Goal: Task Accomplishment & Management: Manage account settings

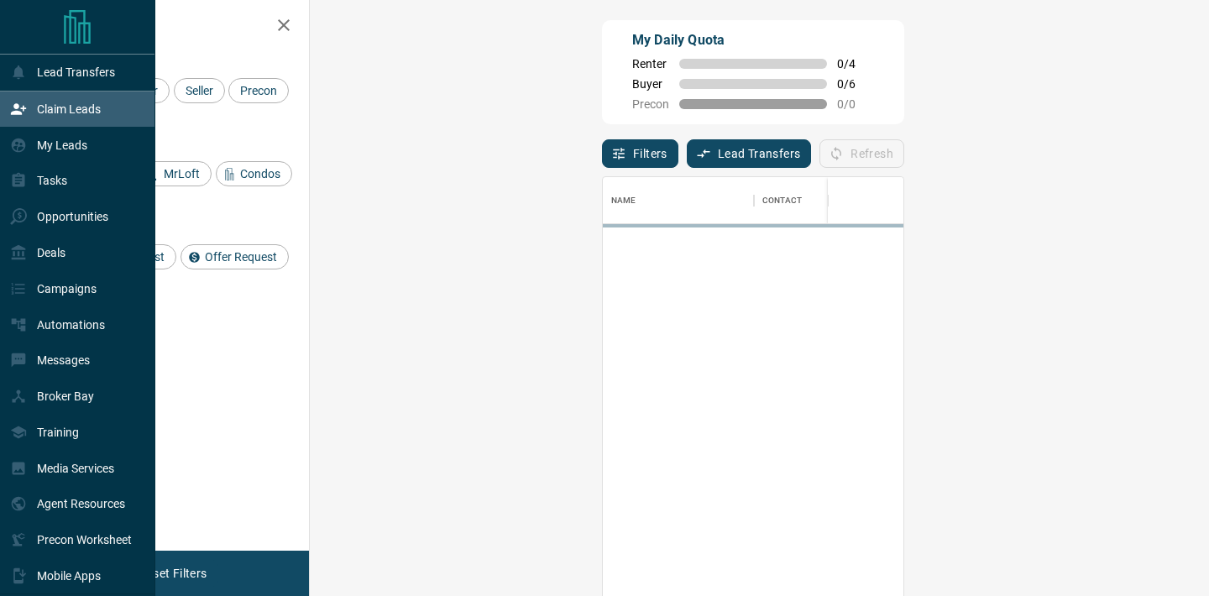
scroll to position [450, 863]
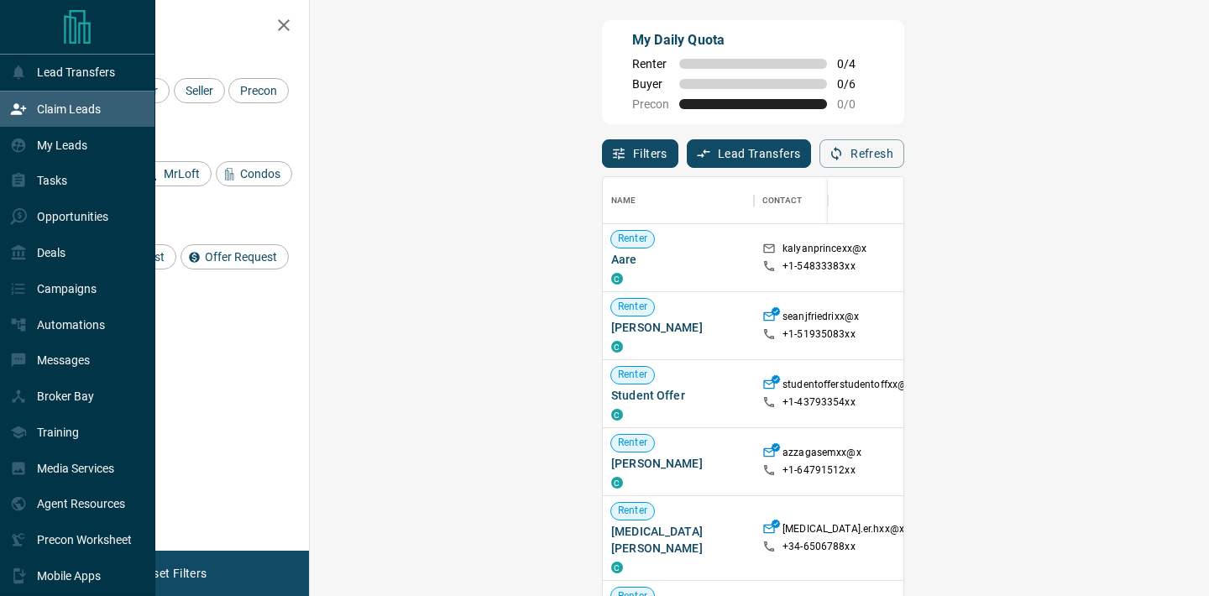
click at [70, 119] on div "Claim Leads" at bounding box center [55, 110] width 91 height 28
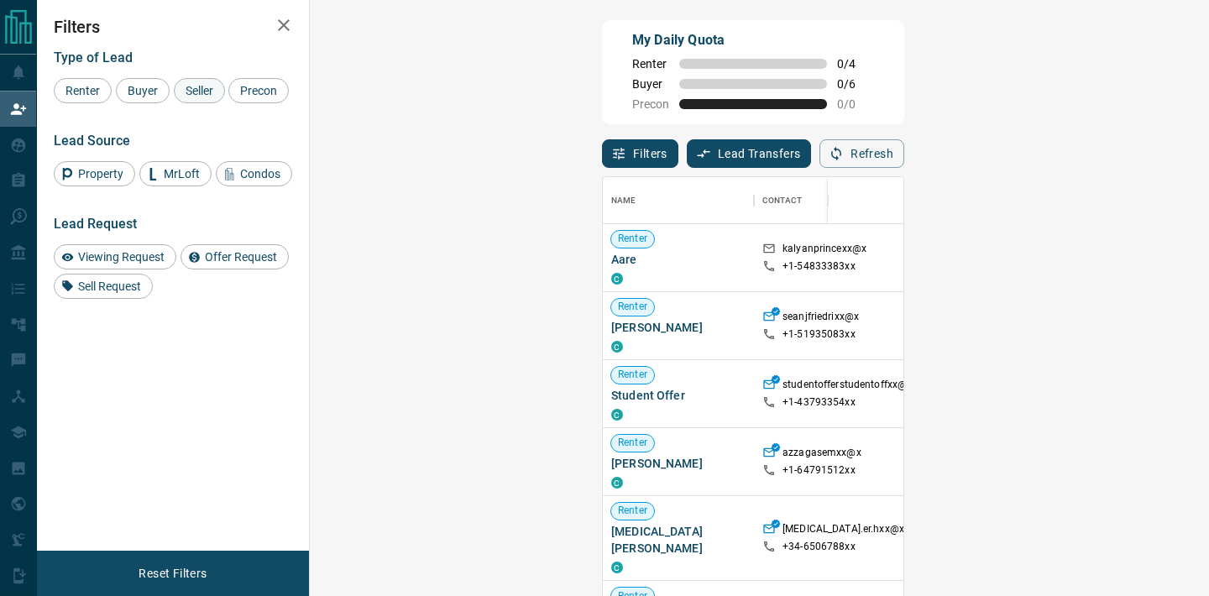
click at [194, 85] on span "Seller" at bounding box center [199, 90] width 39 height 13
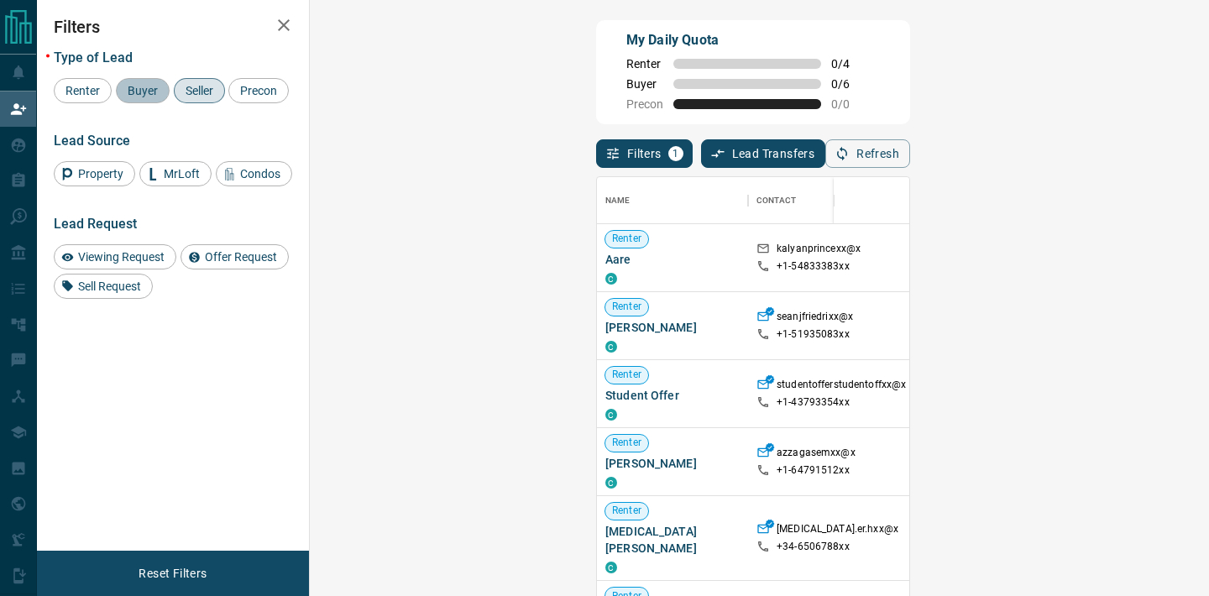
click at [139, 86] on span "Buyer" at bounding box center [143, 90] width 42 height 13
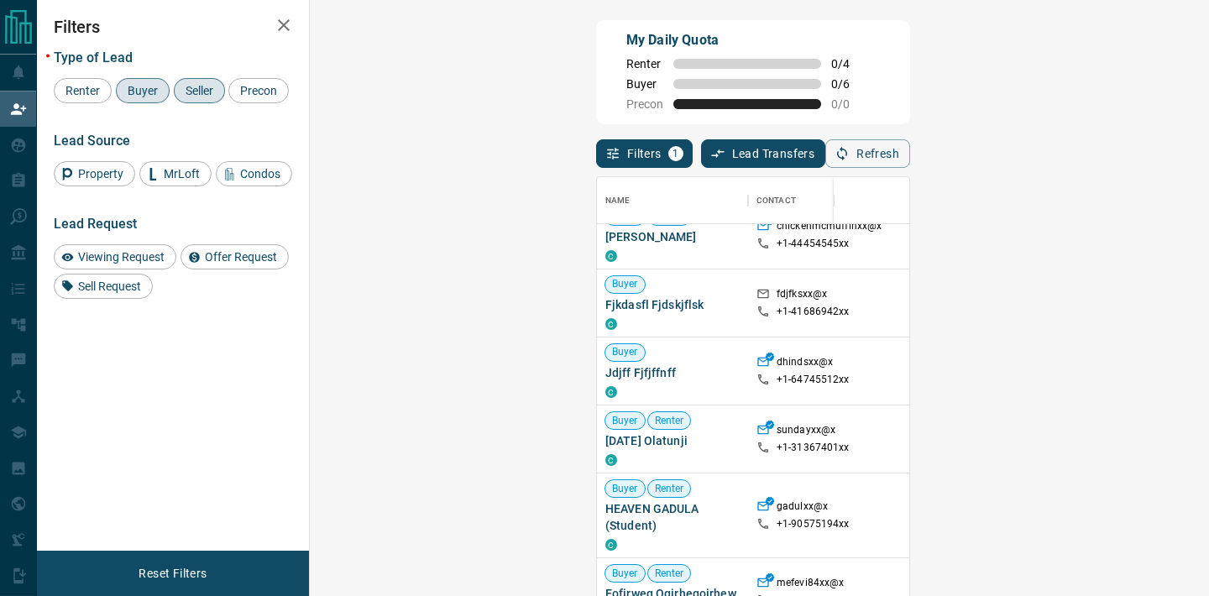
scroll to position [222, 0]
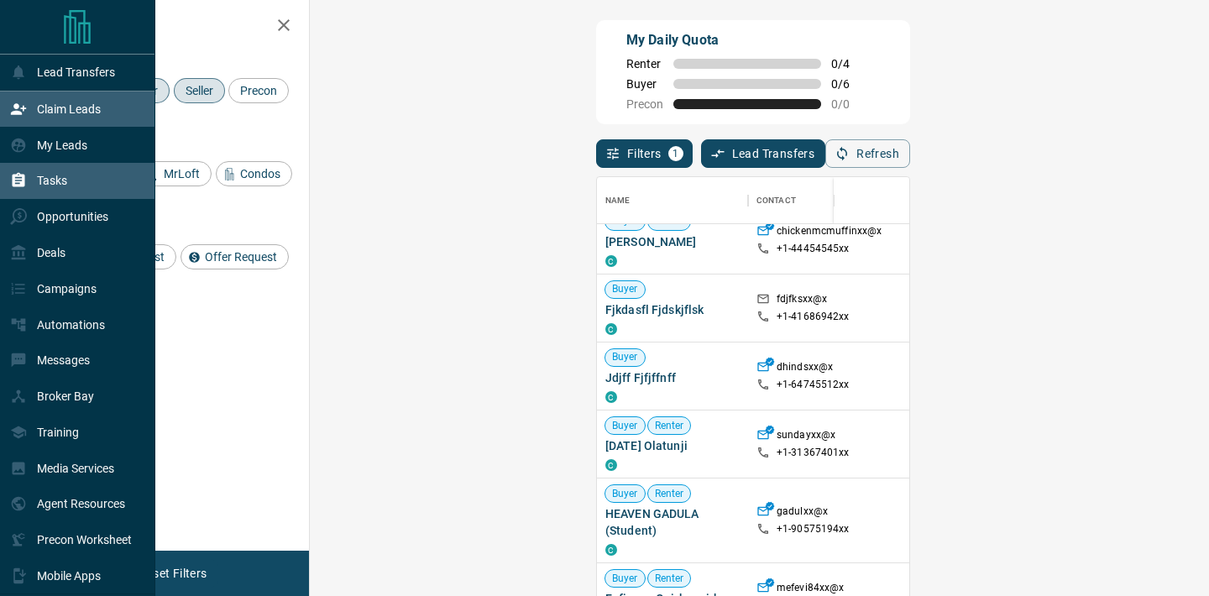
click at [62, 197] on div "Tasks" at bounding box center [77, 181] width 155 height 36
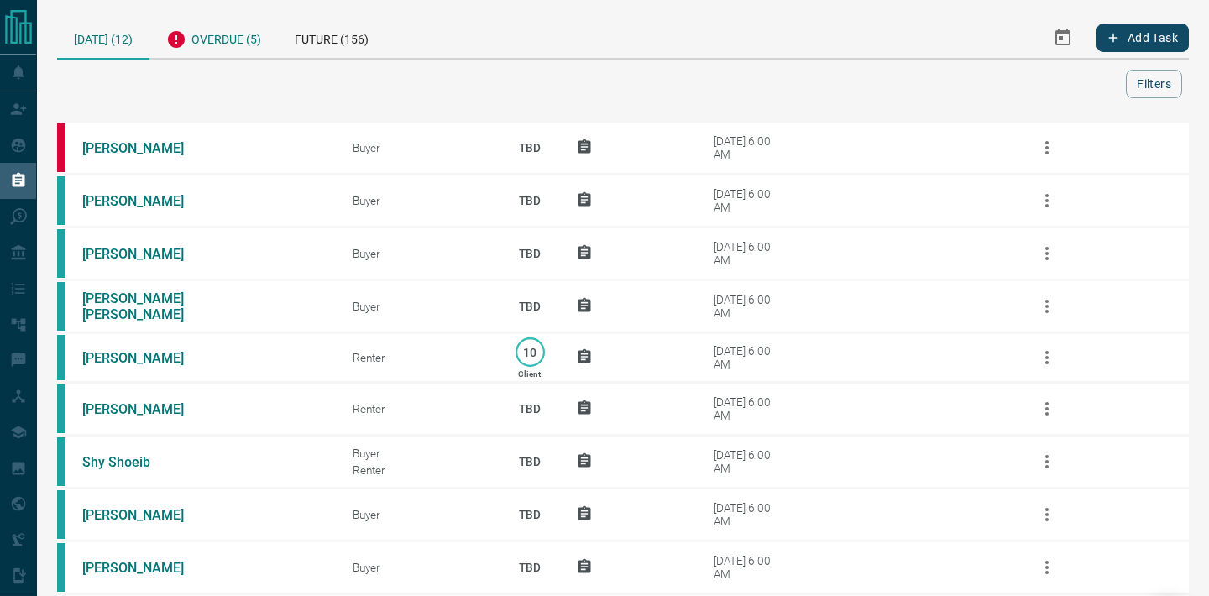
click at [222, 46] on div "Overdue (5)" at bounding box center [213, 37] width 128 height 41
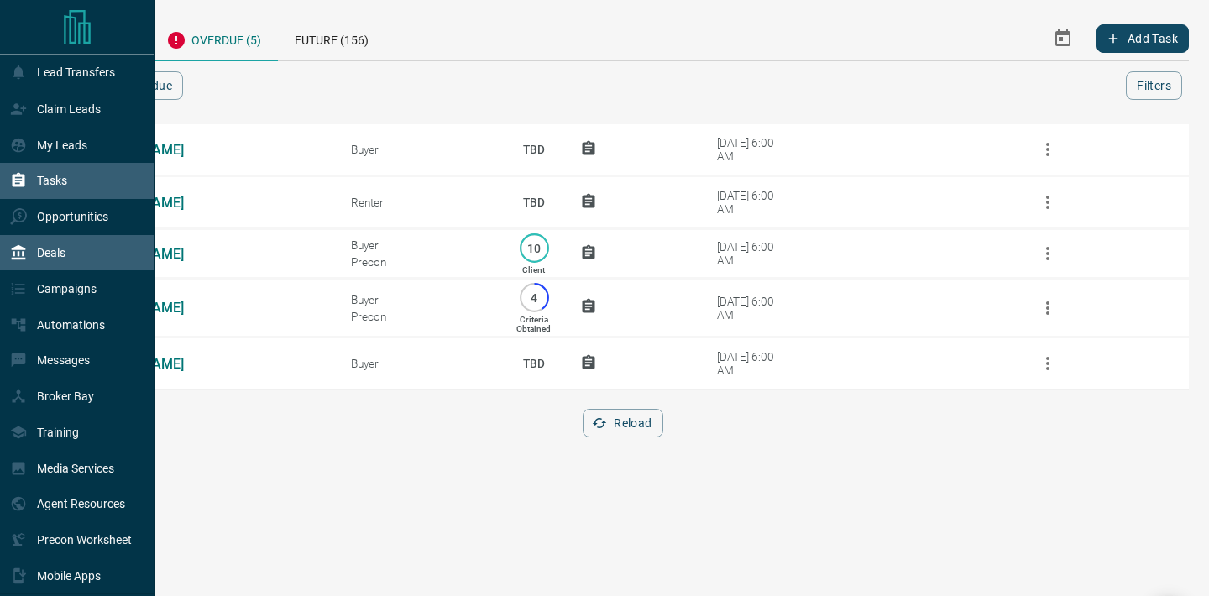
click at [87, 250] on div "Deals" at bounding box center [77, 253] width 155 height 36
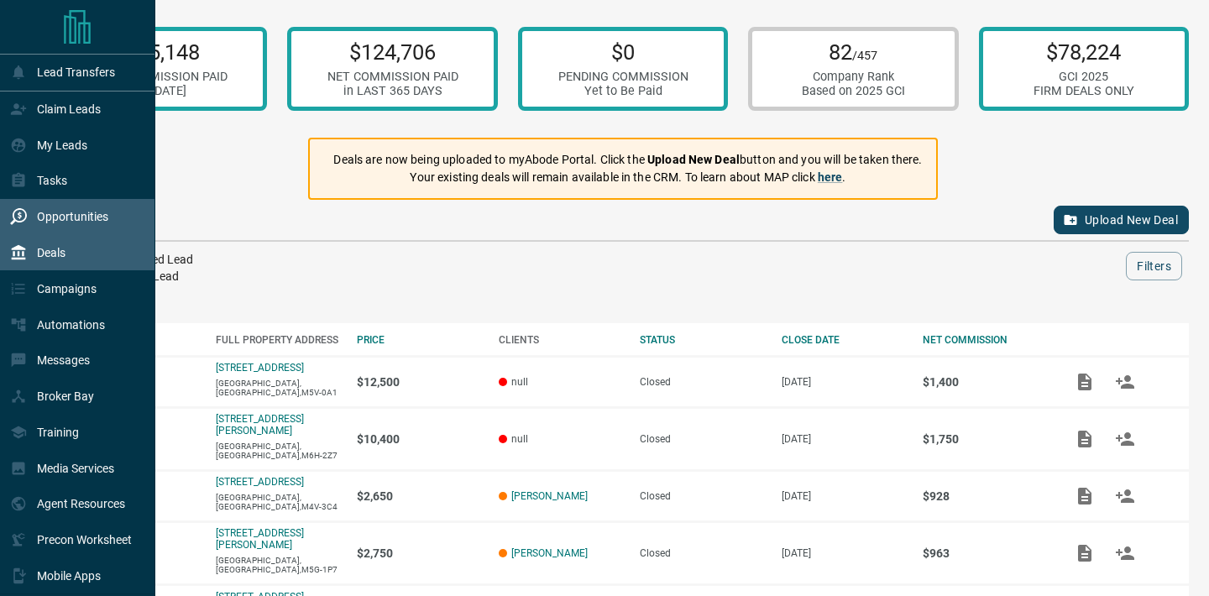
click at [102, 219] on p "Opportunities" at bounding box center [72, 216] width 71 height 13
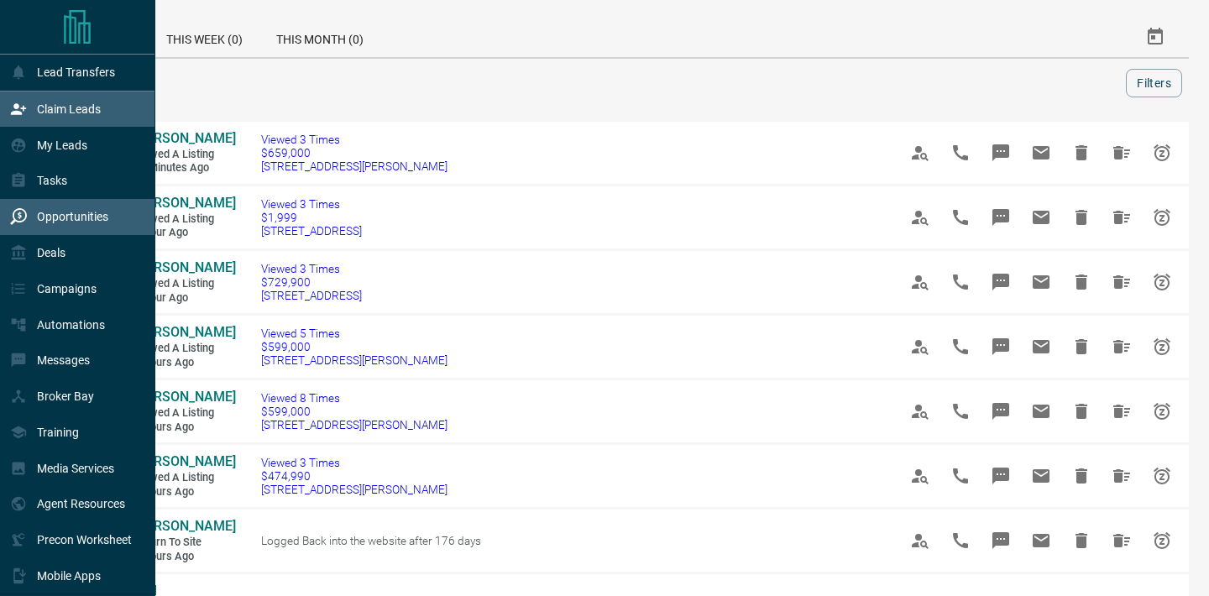
click at [65, 118] on div "Claim Leads" at bounding box center [55, 110] width 91 height 28
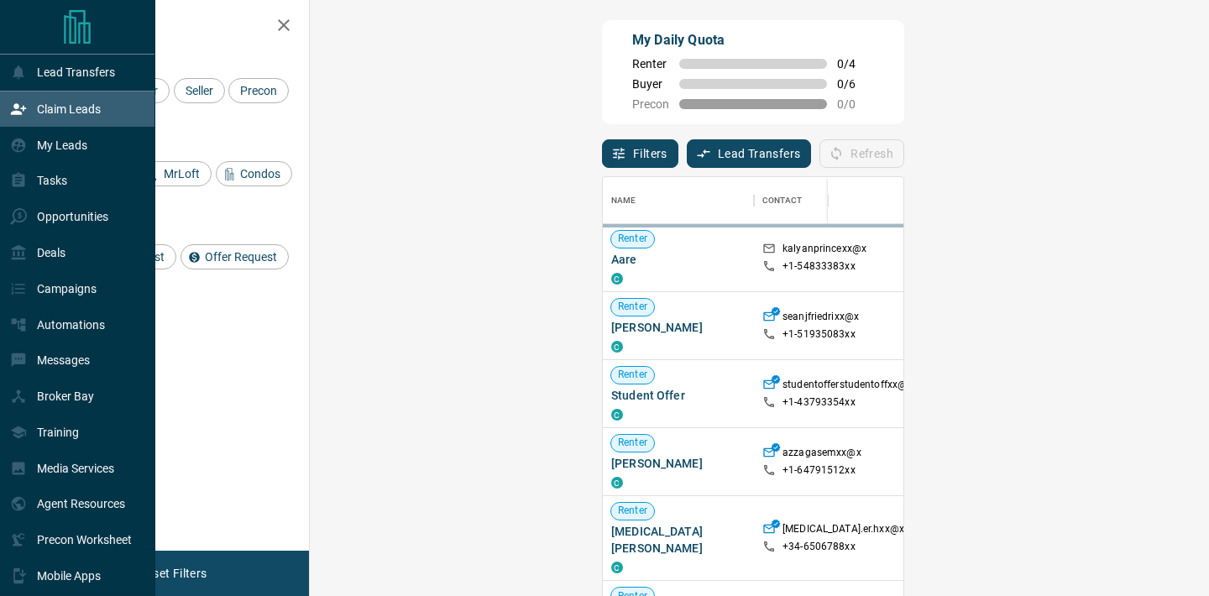
scroll to position [450, 863]
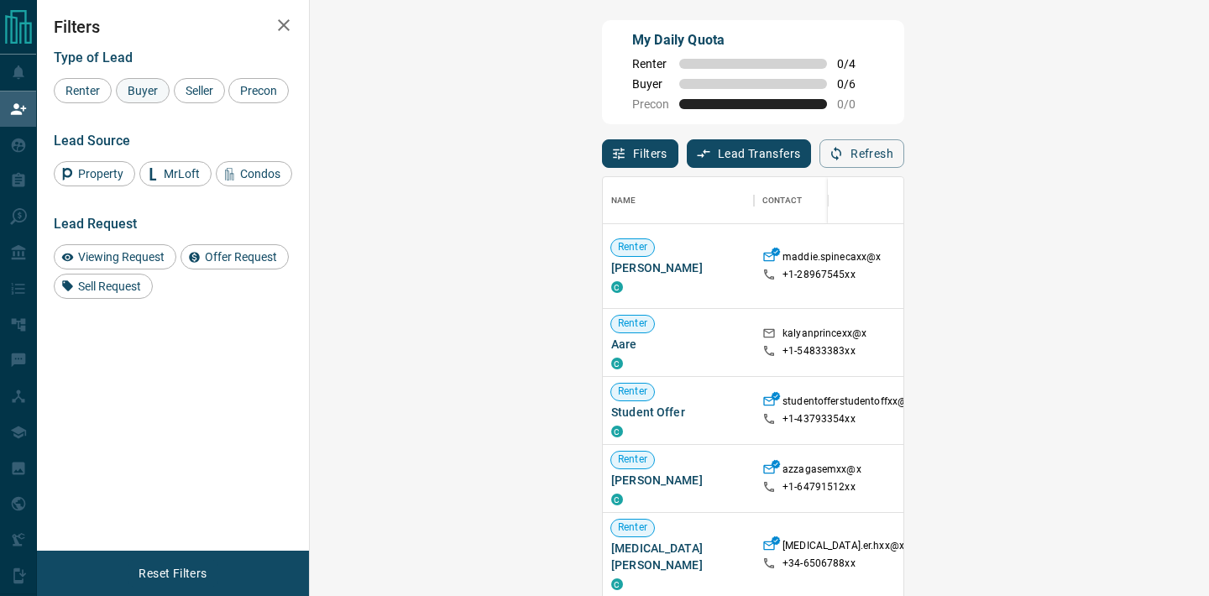
click at [142, 92] on span "Buyer" at bounding box center [143, 90] width 42 height 13
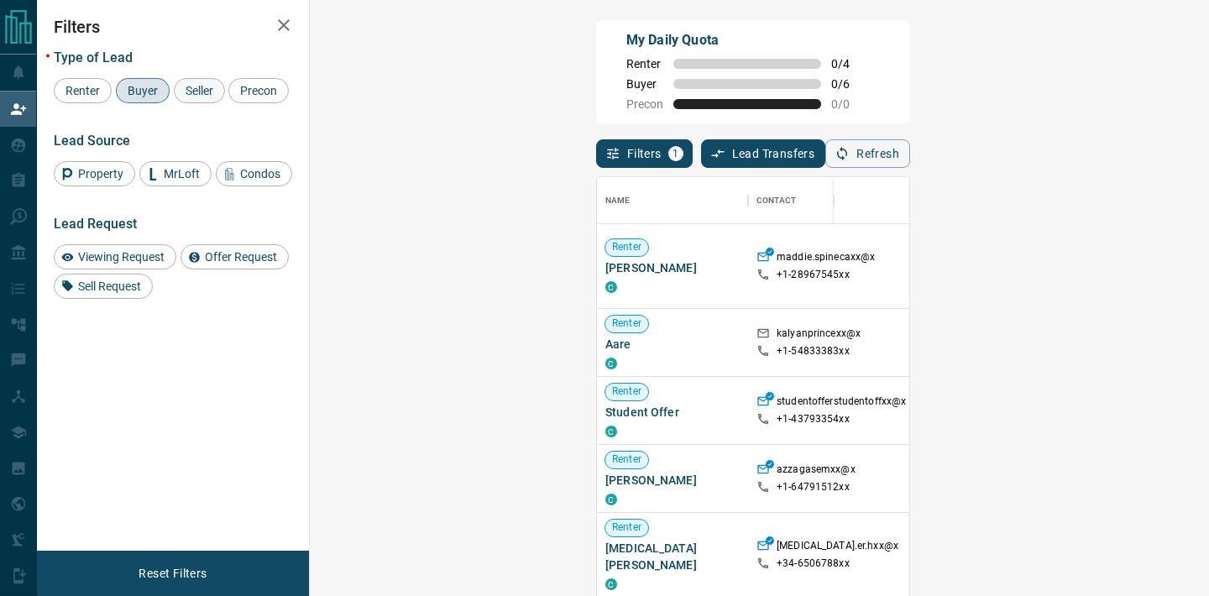
click at [188, 92] on span "Seller" at bounding box center [199, 90] width 39 height 13
